Goal: Task Accomplishment & Management: Manage account settings

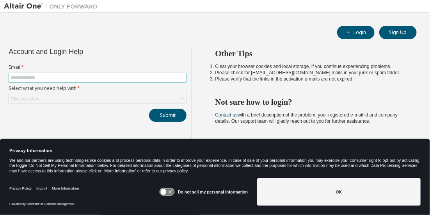
click at [110, 75] on input "text" at bounding box center [98, 78] width 174 height 6
type input "**********"
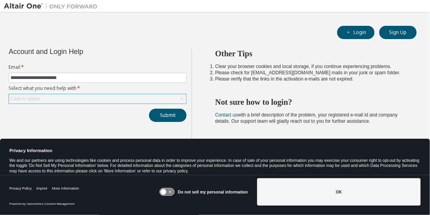
click at [101, 96] on div "Click to select" at bounding box center [97, 98] width 177 height 9
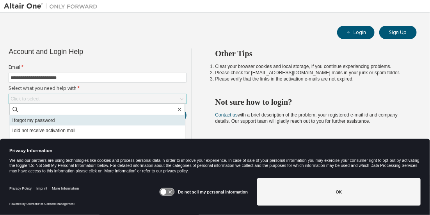
click at [79, 122] on li "I forgot my password" at bounding box center [97, 120] width 176 height 10
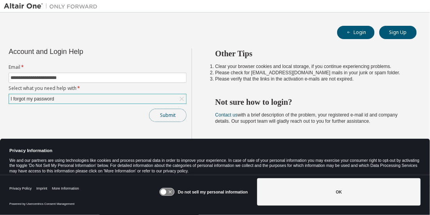
click at [169, 117] on button "Submit" at bounding box center [167, 114] width 37 height 13
click at [167, 193] on icon at bounding box center [167, 191] width 14 height 7
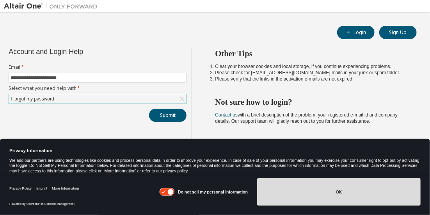
click at [307, 188] on button "OK" at bounding box center [338, 191] width 163 height 27
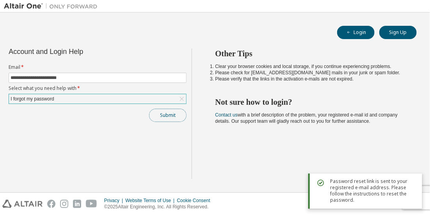
click at [160, 117] on button "Submit" at bounding box center [167, 114] width 37 height 13
